Goal: Find specific page/section: Locate a particular part of the current website

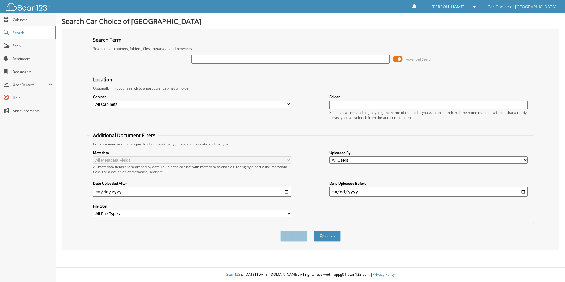
click at [240, 63] on input "text" at bounding box center [290, 59] width 198 height 9
type input "[PERSON_NAME]"
click at [314, 230] on button "Search" at bounding box center [327, 235] width 27 height 11
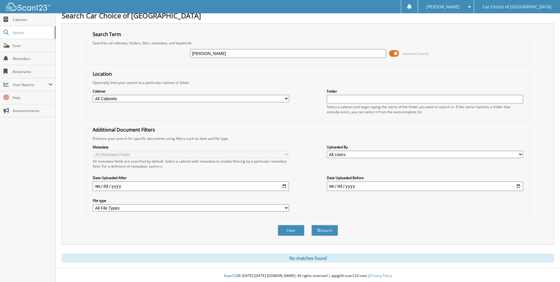
scroll to position [7, 0]
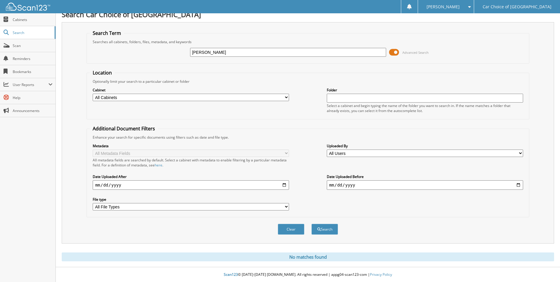
click at [217, 52] on input "JORDAN PONDEXTER" at bounding box center [288, 52] width 196 height 9
type input "JORDAN POINDEXTER"
click at [320, 227] on span "submit" at bounding box center [319, 229] width 4 height 4
click at [243, 51] on input "JORDAN POINDEXTER" at bounding box center [288, 52] width 196 height 9
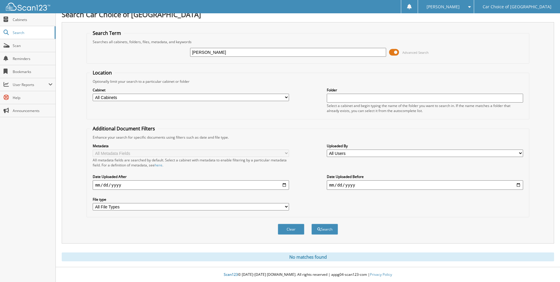
click at [211, 53] on input "JORDAN POINDEXTER" at bounding box center [288, 52] width 196 height 9
type input "[PERSON_NAME]"
click at [326, 229] on button "Search" at bounding box center [325, 229] width 27 height 11
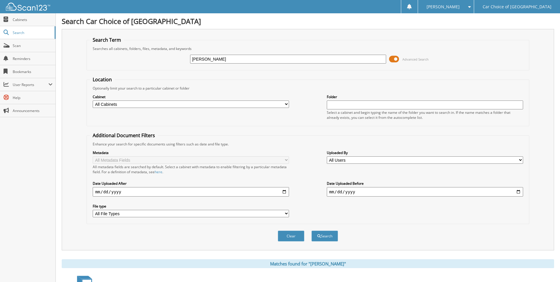
click at [199, 59] on input "[PERSON_NAME]" at bounding box center [288, 59] width 196 height 9
type input "PONDEXTER"
click at [319, 235] on span "submit" at bounding box center [319, 236] width 4 height 4
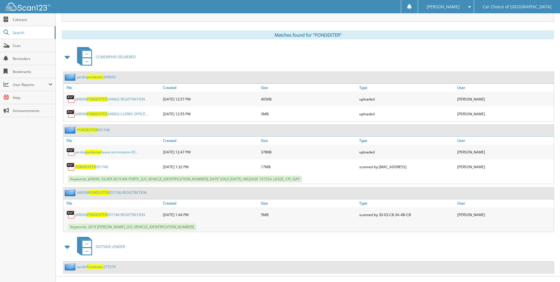
scroll to position [238, 0]
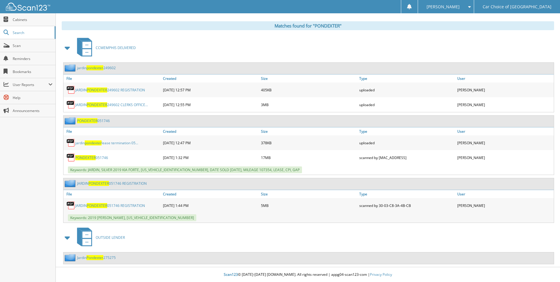
click at [108, 89] on link "JARDIN PONDEXTER 249602 REGISTRATION" at bounding box center [110, 89] width 70 height 5
click at [113, 67] on link "jardin pondexter 249602" at bounding box center [96, 67] width 39 height 5
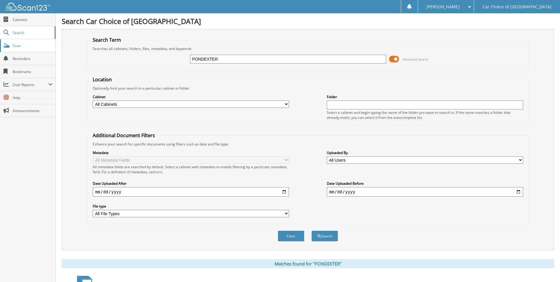
click at [23, 44] on span "Scan" at bounding box center [33, 45] width 40 height 5
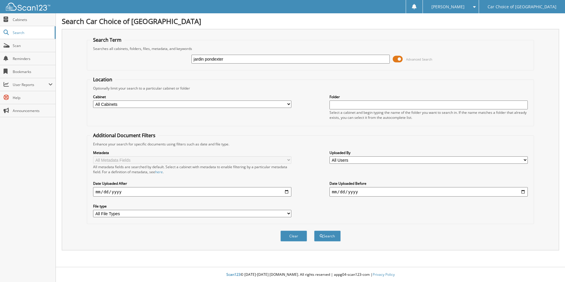
type input "jardin pondexter"
click at [314, 230] on button "Search" at bounding box center [327, 235] width 27 height 11
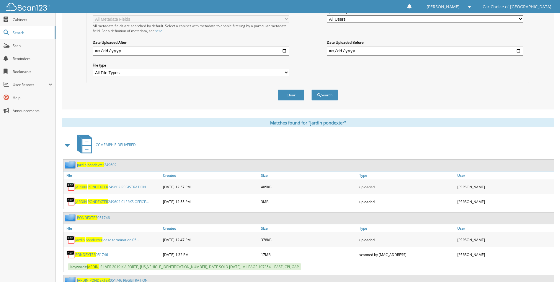
scroll to position [148, 0]
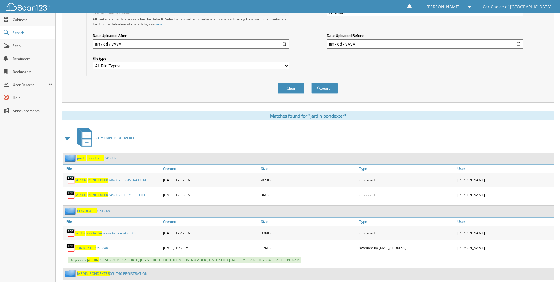
click at [96, 248] on link "PONDEXTER 051746" at bounding box center [91, 247] width 33 height 5
click at [87, 196] on link "JARDIN PONDEXTER 249602 CLERKS OFFICE..." at bounding box center [112, 194] width 74 height 5
click at [140, 196] on link "JARDIN PONDEXTER 249602 CLERKS OFFICE..." at bounding box center [112, 194] width 74 height 5
click at [95, 211] on span "PONDEXTER" at bounding box center [87, 210] width 20 height 5
